Goal: Task Accomplishment & Management: Manage account settings

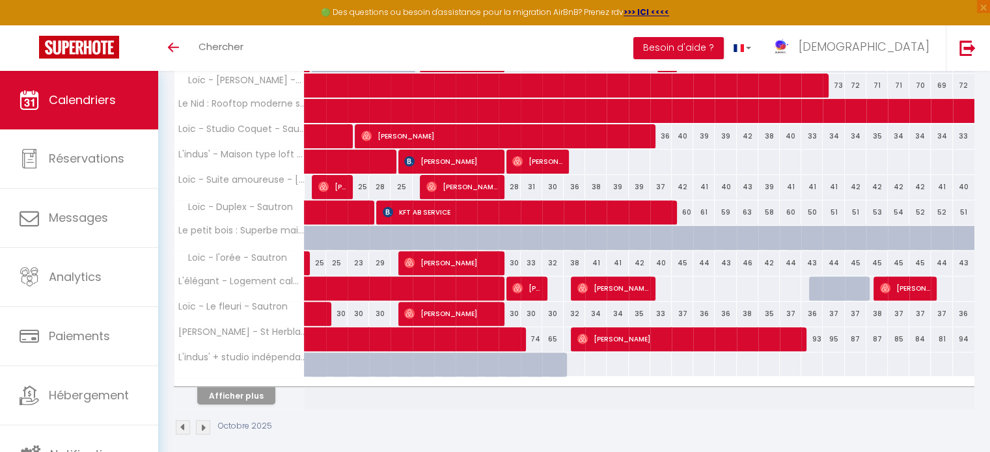
scroll to position [434, 0]
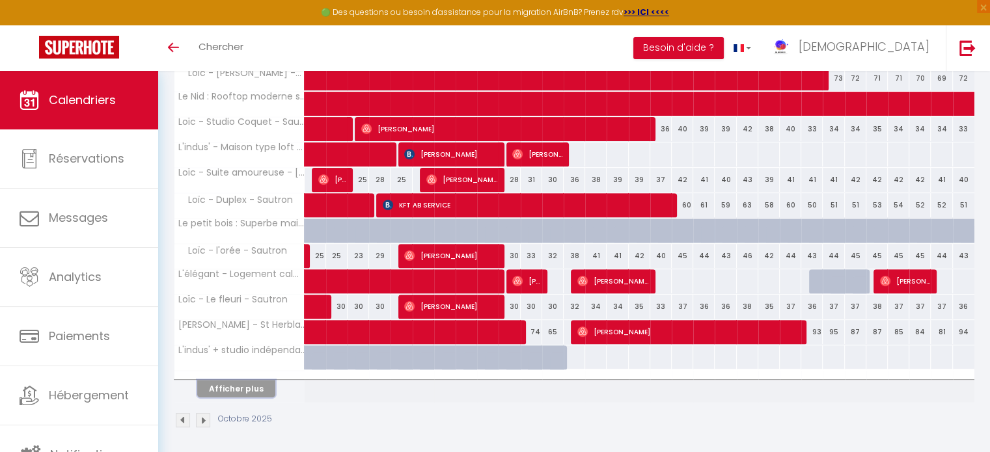
click at [252, 389] on button "Afficher plus" at bounding box center [236, 389] width 78 height 18
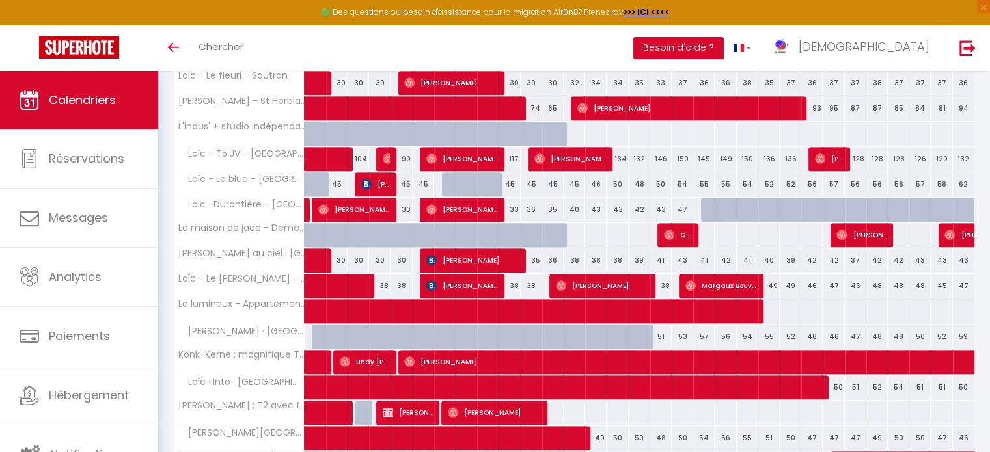
scroll to position [716, 0]
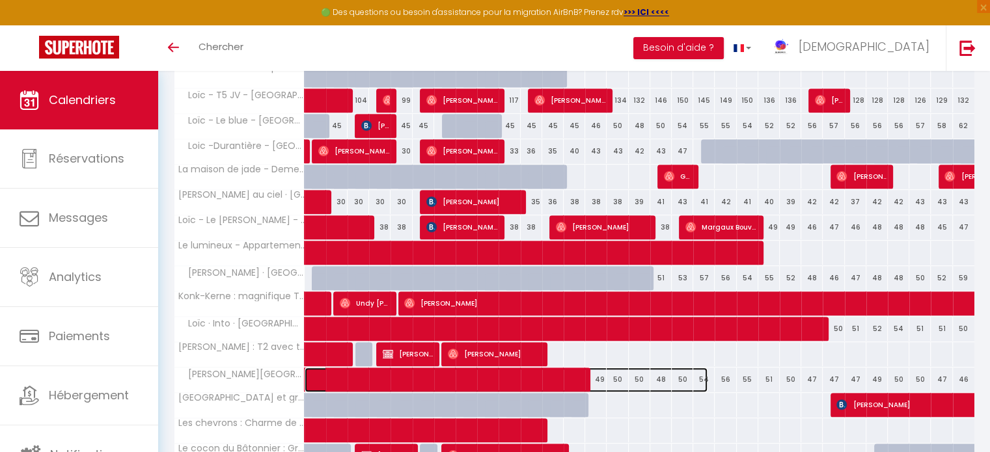
click at [558, 374] on span at bounding box center [512, 380] width 389 height 25
select select "OK"
select select "0"
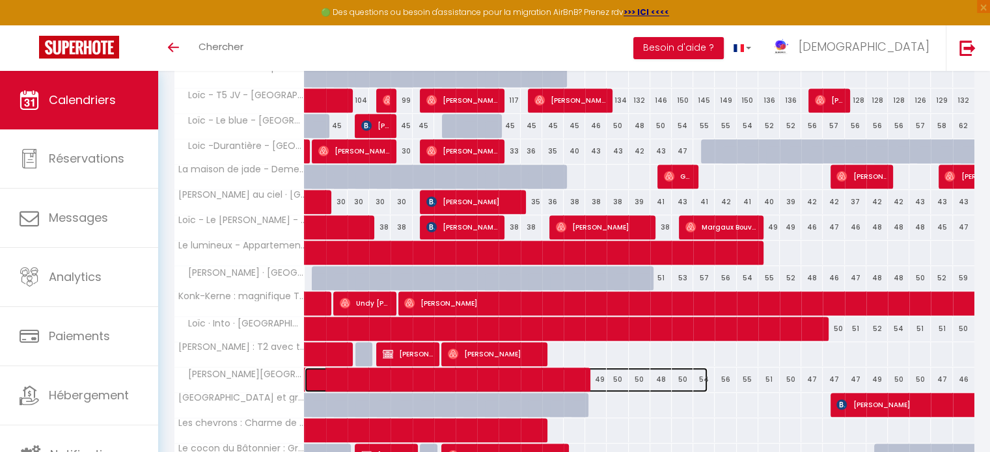
select select "1"
select select
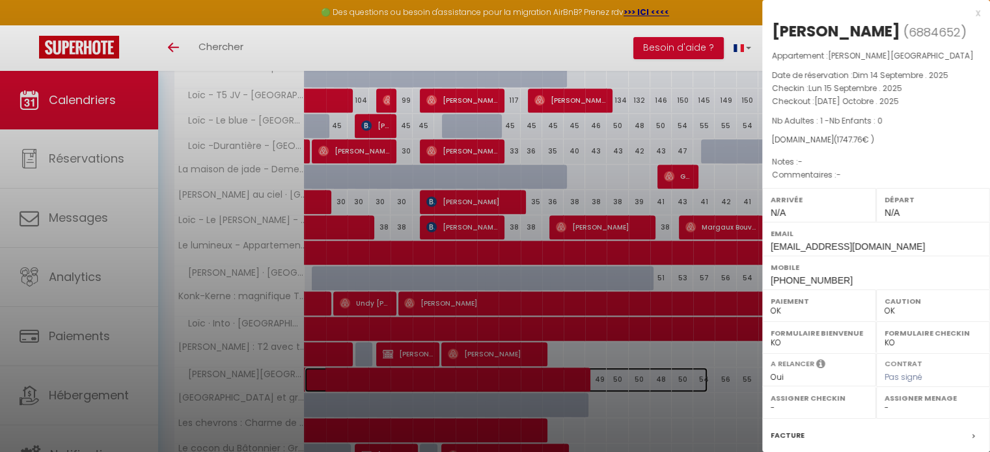
scroll to position [0, 0]
click at [969, 12] on div "x" at bounding box center [871, 15] width 218 height 16
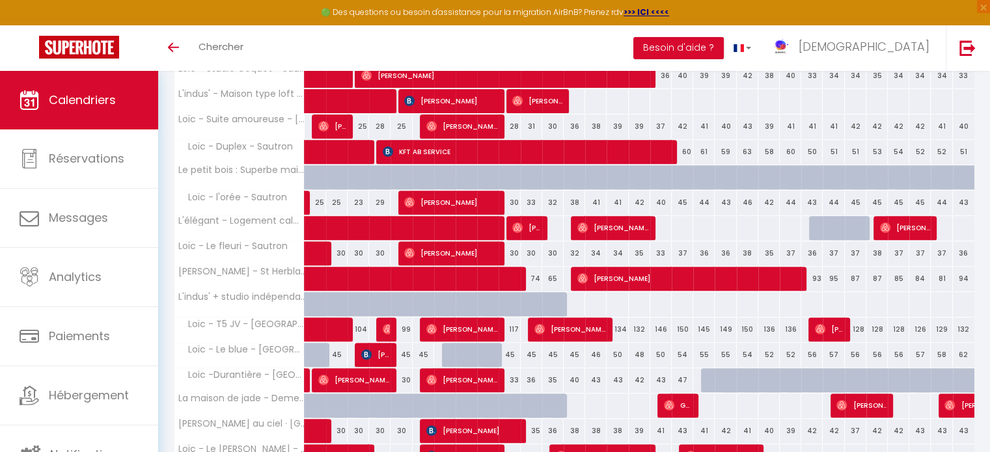
scroll to position [456, 0]
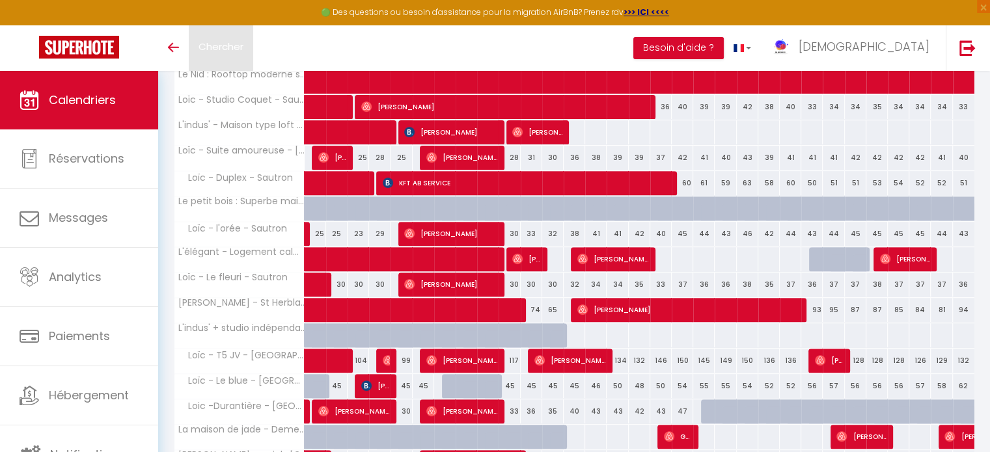
click at [224, 49] on span "Chercher" at bounding box center [221, 47] width 45 height 14
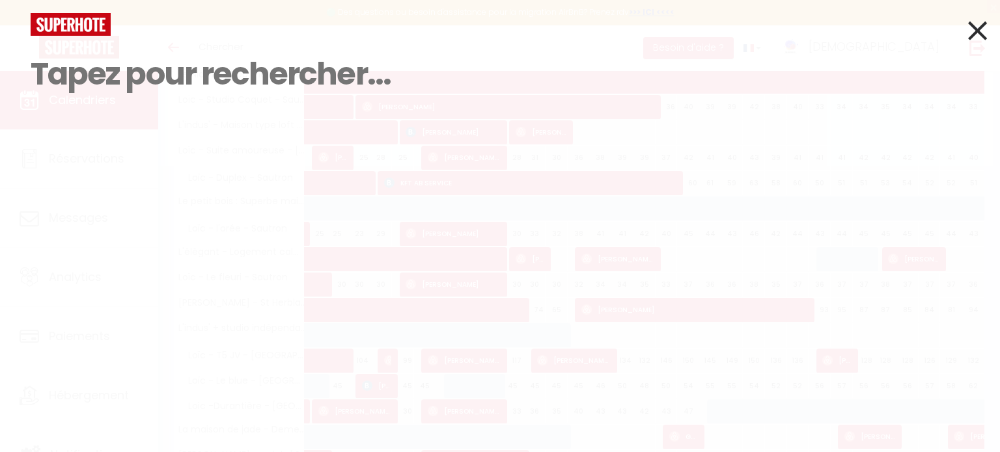
type input "e"
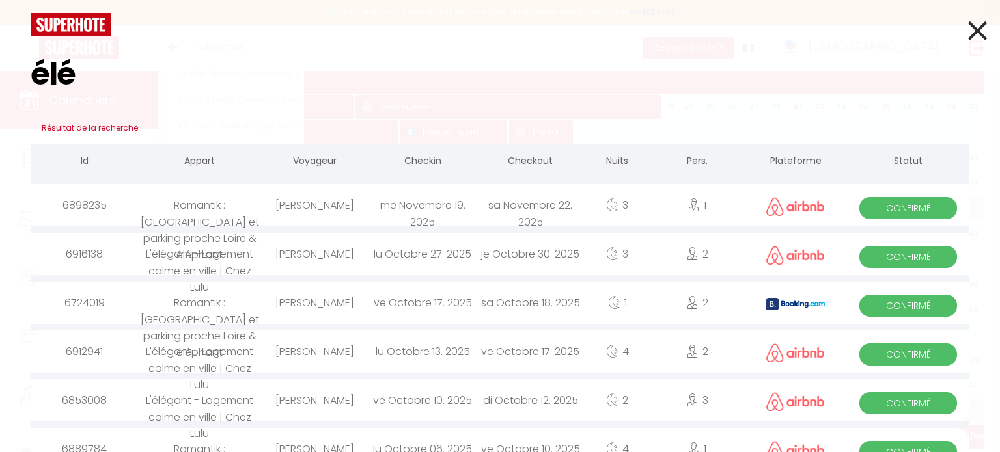
type input "élé"
click at [971, 36] on icon at bounding box center [977, 30] width 19 height 33
